Goal: Transaction & Acquisition: Purchase product/service

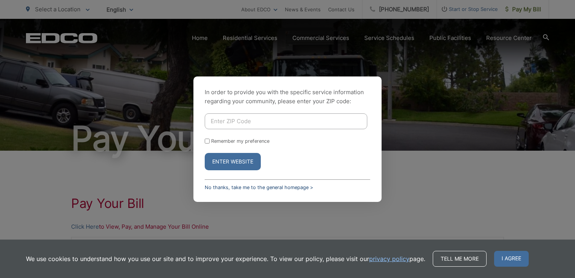
click at [214, 189] on link "No thanks, take me to the general homepage >" at bounding box center [259, 187] width 108 height 6
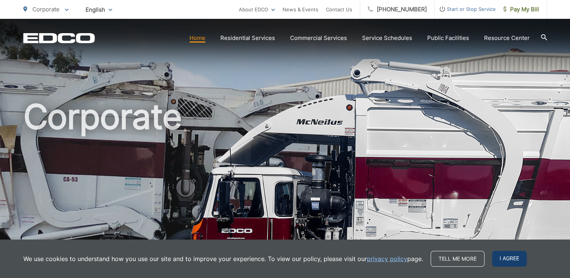
click at [507, 260] on span "I agree" at bounding box center [509, 259] width 35 height 16
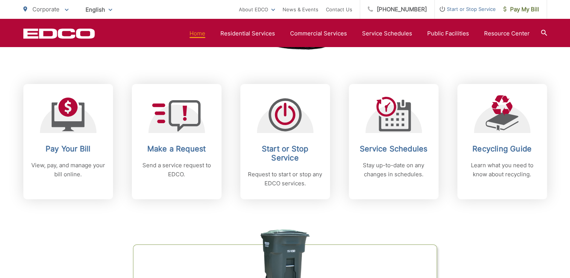
scroll to position [252, 0]
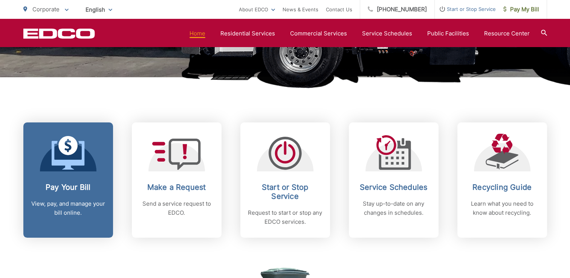
click at [91, 183] on h2 "Pay Your Bill" at bounding box center [68, 187] width 75 height 9
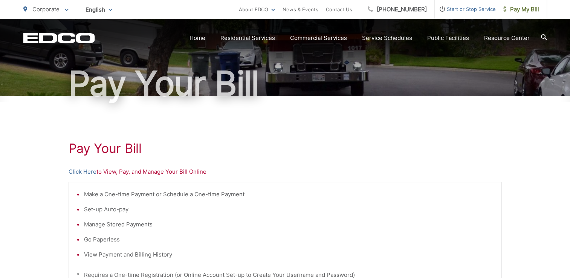
scroll to position [58, 0]
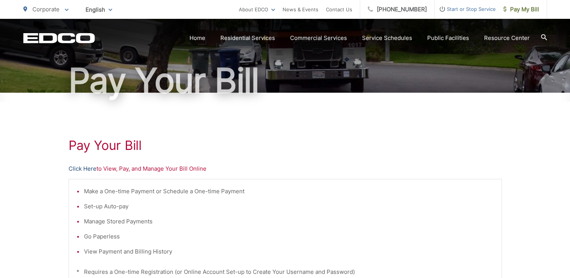
click at [84, 169] on link "Click Here" at bounding box center [83, 168] width 28 height 9
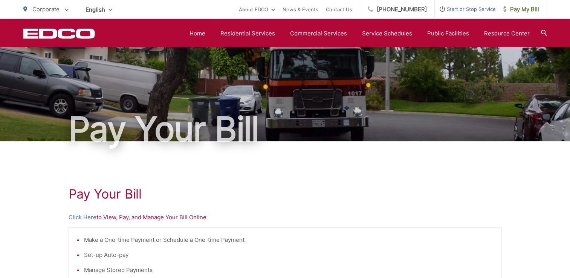
scroll to position [0, 0]
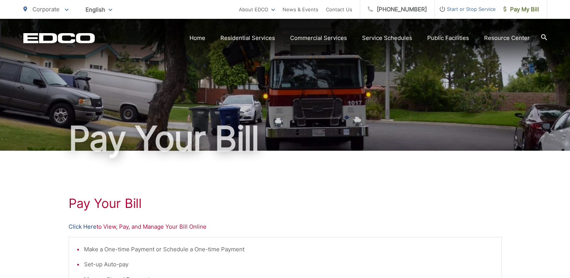
click at [88, 223] on link "Click Here" at bounding box center [83, 226] width 28 height 9
